Goal: Task Accomplishment & Management: Manage account settings

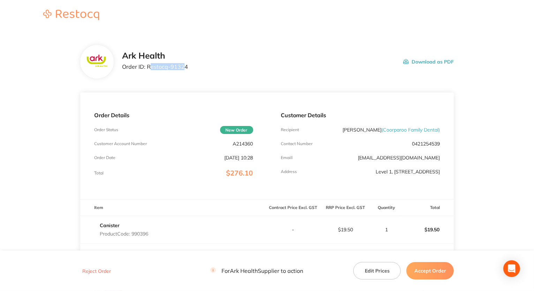
drag, startPoint x: 148, startPoint y: 66, endPoint x: 181, endPoint y: 67, distance: 32.8
click at [181, 67] on p "Order ID: Restocq- 91324" at bounding box center [155, 66] width 66 height 6
click at [240, 145] on p "A214360" at bounding box center [243, 144] width 20 height 6
drag, startPoint x: 230, startPoint y: 145, endPoint x: 248, endPoint y: 144, distance: 17.8
click at [255, 144] on div "Order Details Order Status New Order Customer Account Number A214360 Order Date…" at bounding box center [173, 145] width 187 height 107
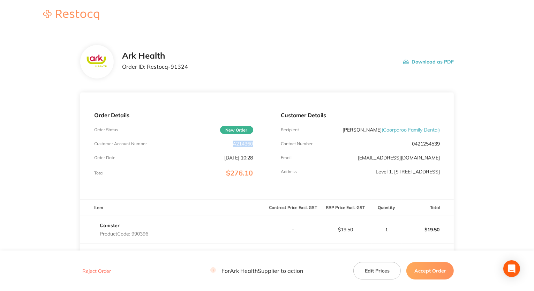
copy p "A214360"
drag, startPoint x: 147, startPoint y: 65, endPoint x: 191, endPoint y: 66, distance: 44.0
click at [191, 66] on div "Ark Health Order ID: Restocq- 91324 Download as PDF" at bounding box center [288, 62] width 332 height 22
copy p "Restocq- 91324"
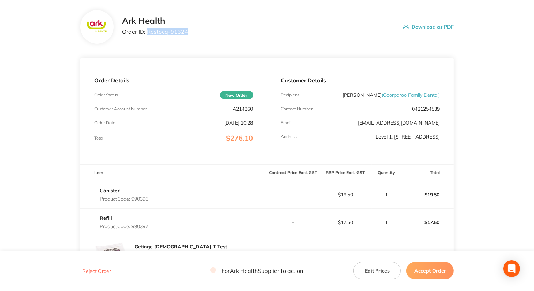
scroll to position [140, 0]
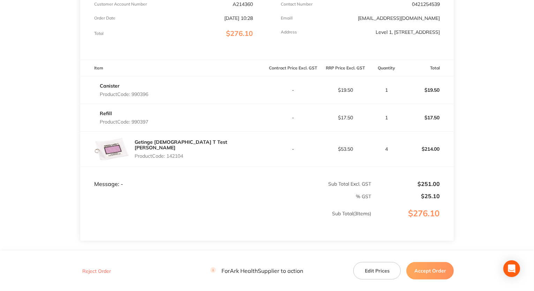
click at [168, 156] on p "Product Code: 142104" at bounding box center [201, 156] width 133 height 6
drag, startPoint x: 132, startPoint y: 96, endPoint x: 150, endPoint y: 96, distance: 18.5
click at [150, 96] on div "Canister Product Code: 990396" at bounding box center [173, 90] width 187 height 20
copy p "990396"
drag, startPoint x: 133, startPoint y: 124, endPoint x: 153, endPoint y: 125, distance: 20.9
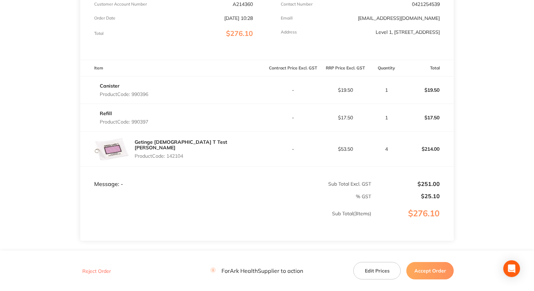
click at [153, 125] on div "Refill Product Code: 990397" at bounding box center [173, 118] width 187 height 20
copy p "990397"
drag, startPoint x: 168, startPoint y: 155, endPoint x: 192, endPoint y: 157, distance: 24.5
click at [192, 157] on p "Product Code: 142104" at bounding box center [201, 156] width 133 height 6
copy p "142104"
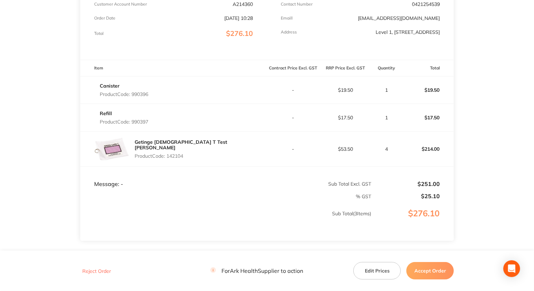
click at [76, 264] on footer "Reject Order For Ark Health Supplier to action Edit Prices Accept Order" at bounding box center [267, 271] width 534 height 40
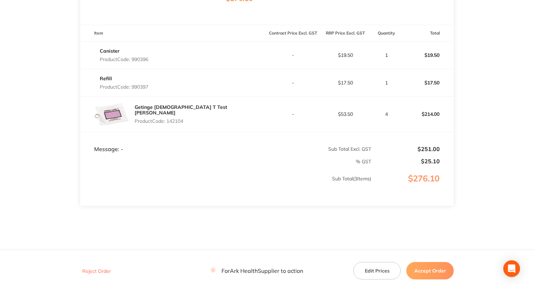
click at [436, 267] on button "Accept Order" at bounding box center [429, 270] width 47 height 17
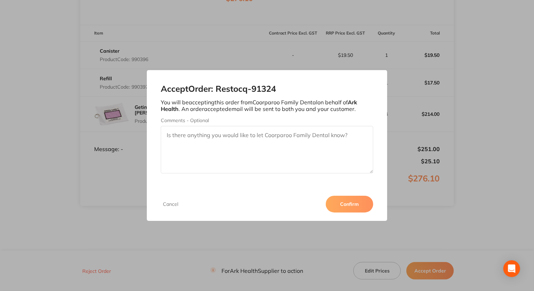
click at [346, 204] on button "Confirm" at bounding box center [349, 204] width 47 height 17
